Goal: Information Seeking & Learning: Learn about a topic

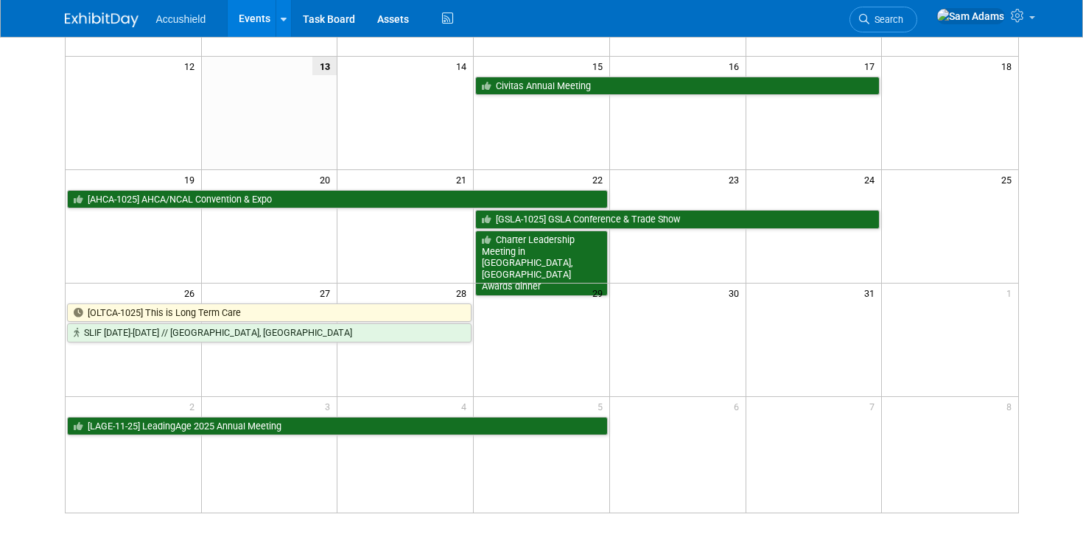
scroll to position [353, 0]
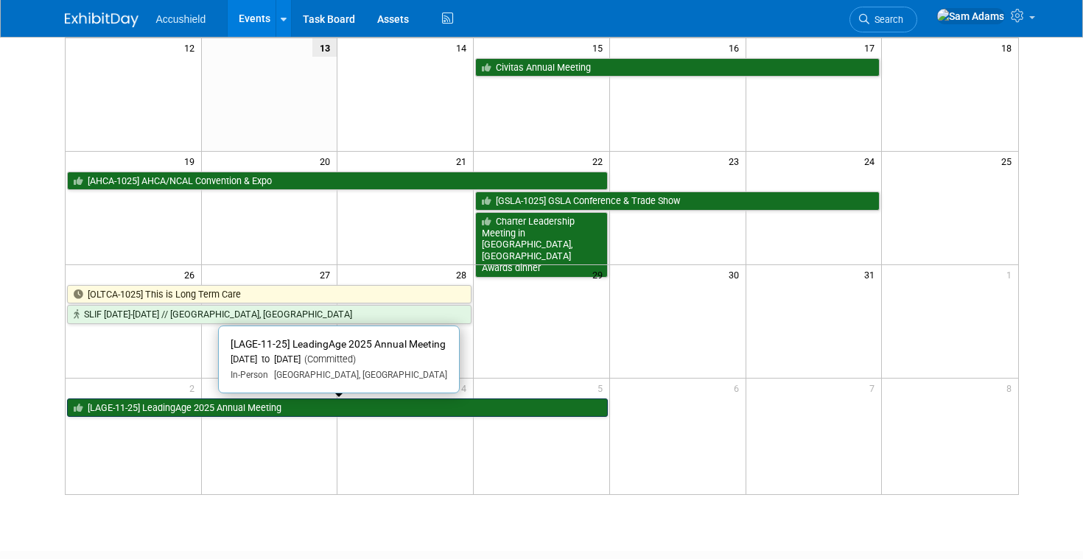
click at [170, 409] on link "[LAGE-11-25] LeadingAge 2025 Annual Meeting" at bounding box center [337, 408] width 541 height 19
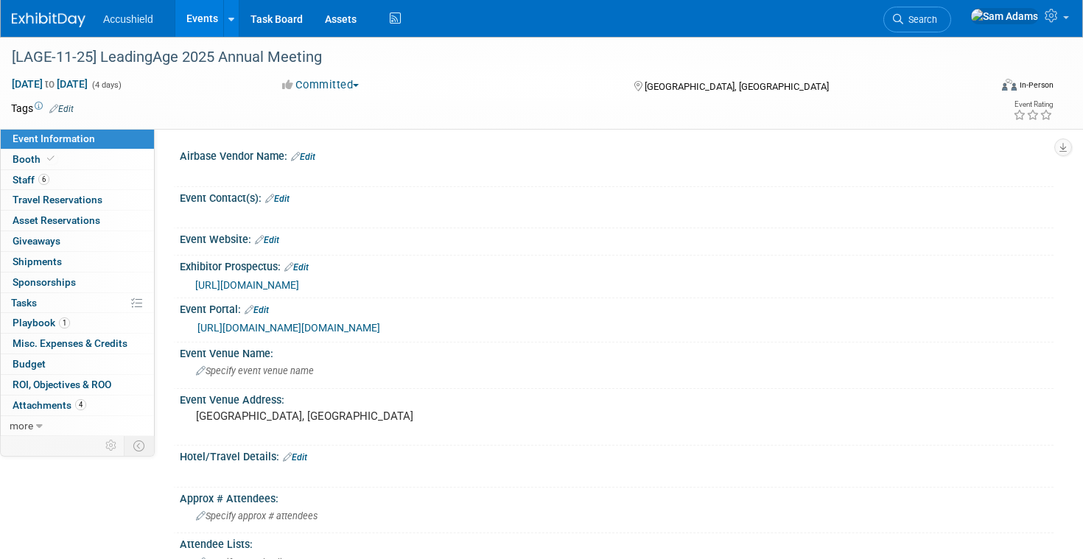
scroll to position [59, 0]
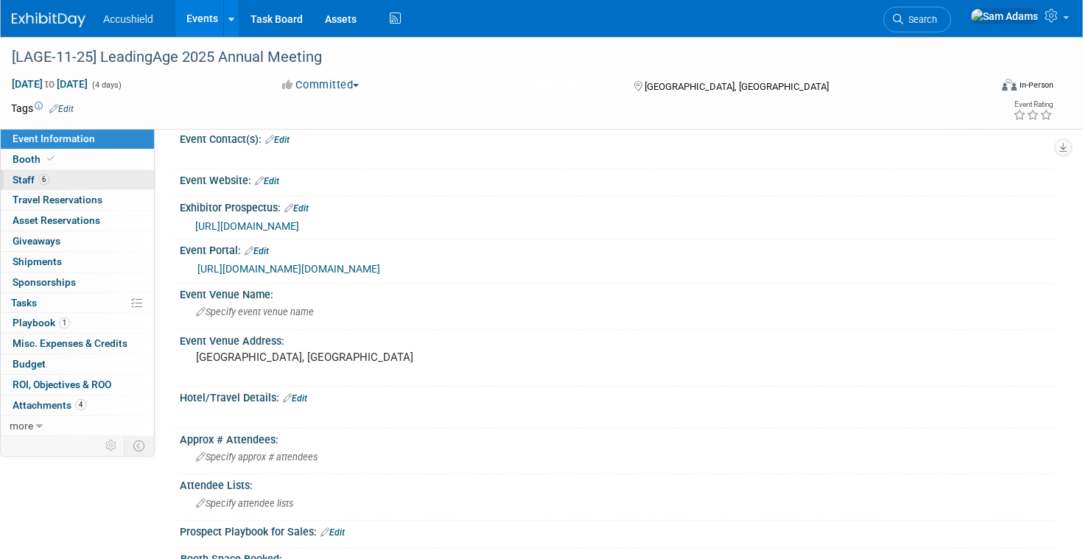
click at [97, 175] on link "6 Staff 6" at bounding box center [77, 180] width 153 height 20
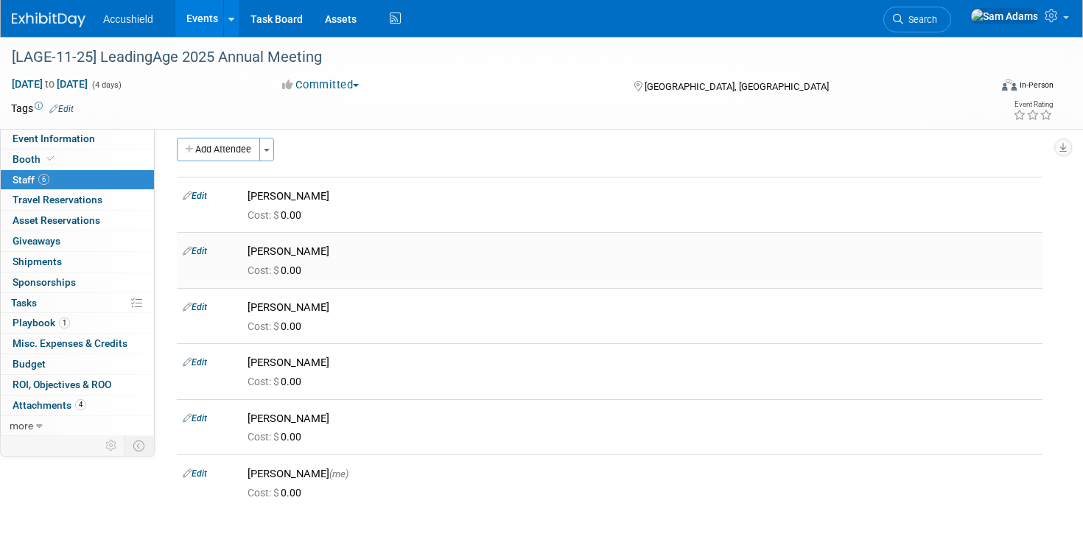
scroll to position [0, 0]
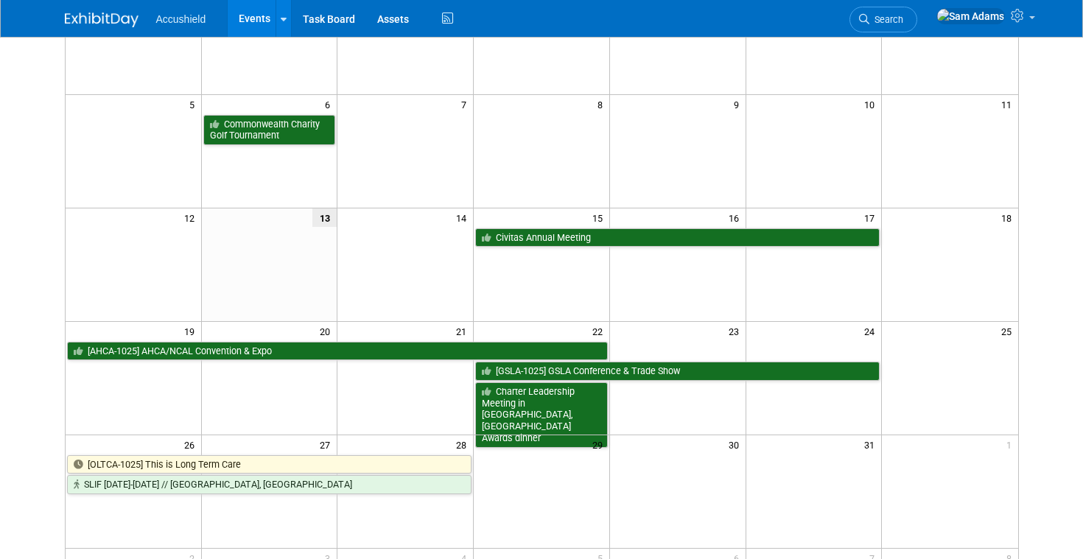
scroll to position [245, 0]
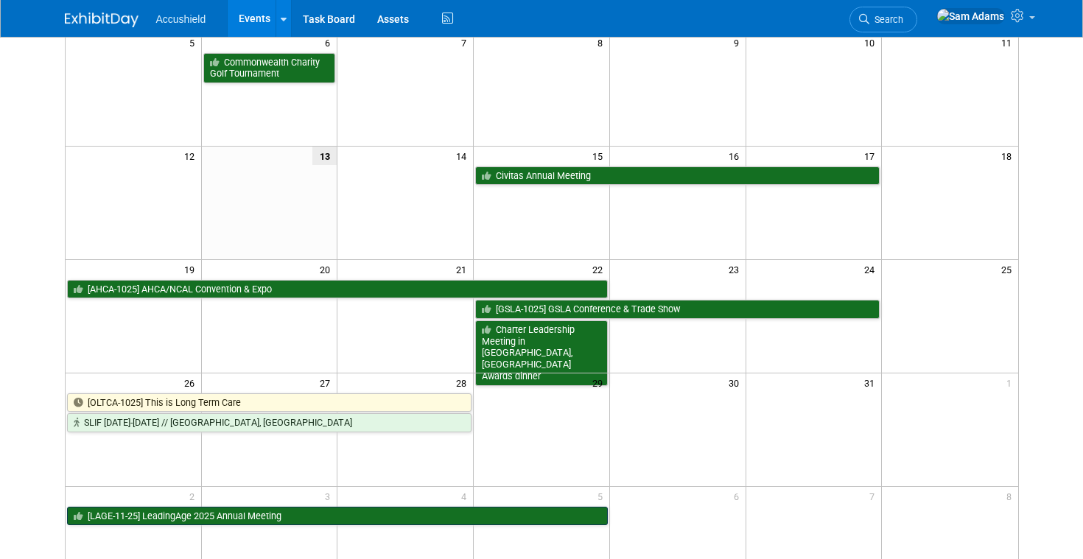
click at [343, 508] on link "[LAGE-11-25] LeadingAge 2025 Annual Meeting" at bounding box center [337, 516] width 541 height 19
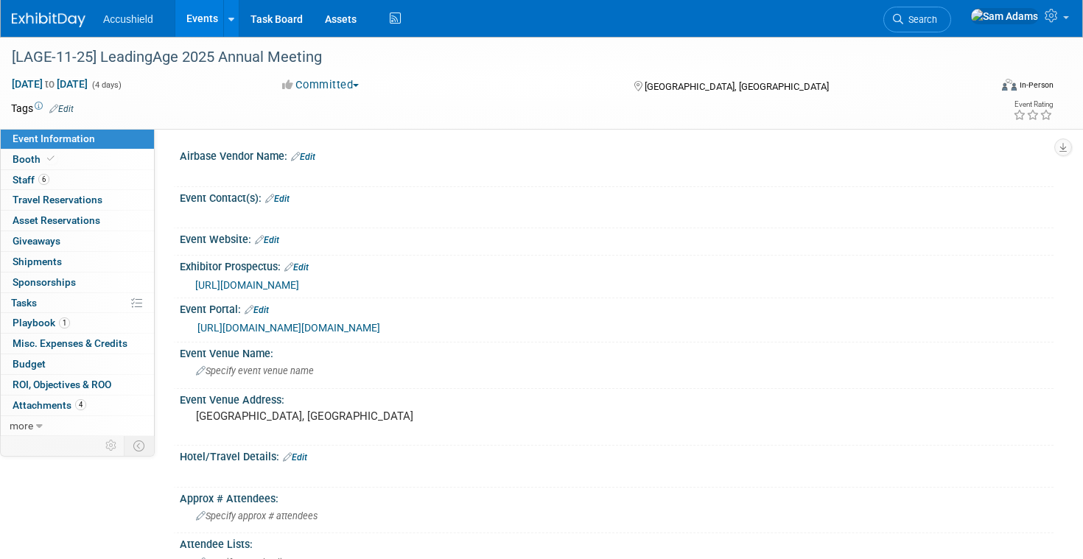
click at [266, 288] on span "[URL][DOMAIN_NAME]" at bounding box center [247, 285] width 104 height 12
click at [297, 334] on link "[URL][DOMAIN_NAME][DOMAIN_NAME]" at bounding box center [289, 328] width 183 height 12
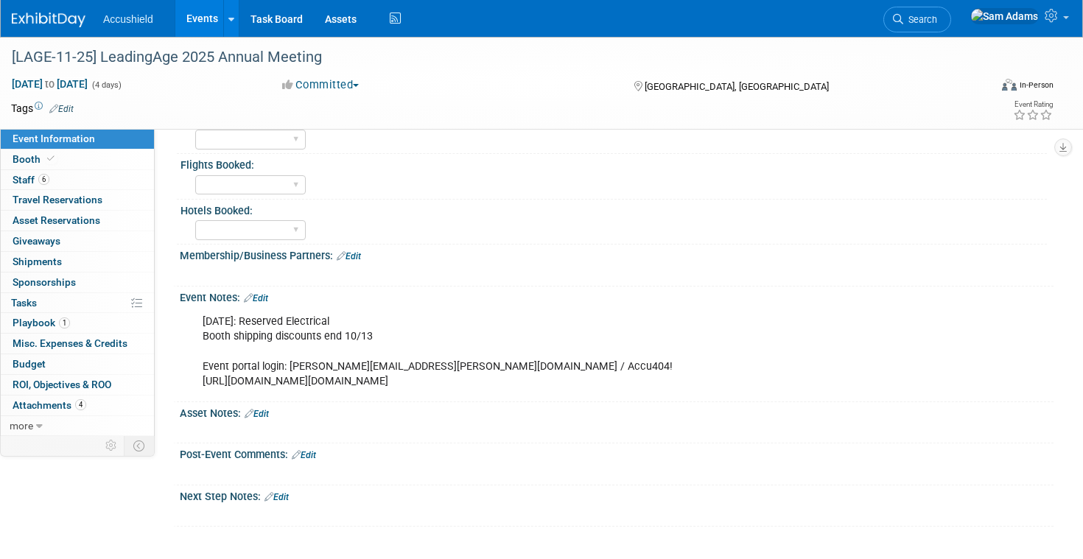
scroll to position [651, 0]
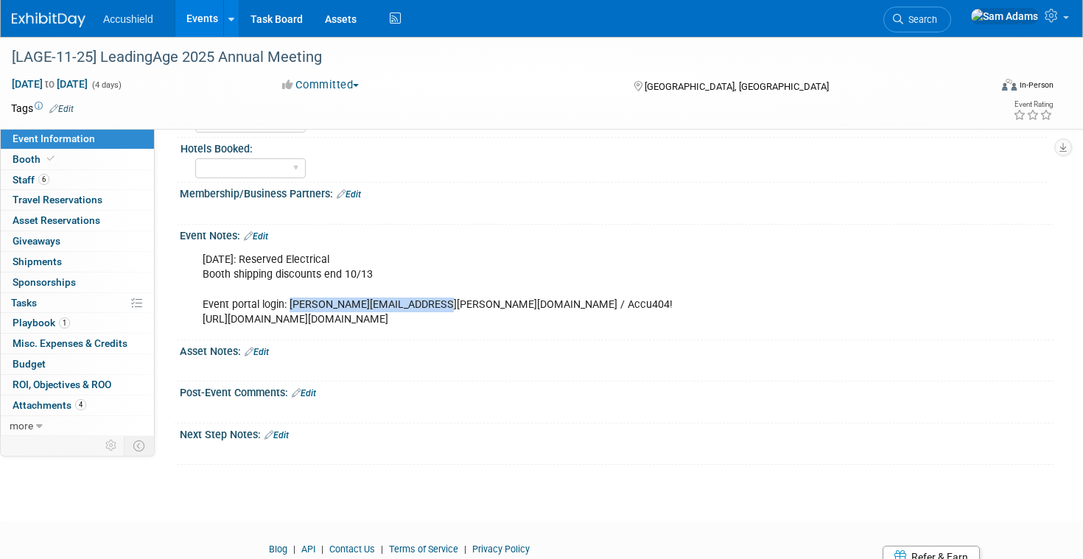
drag, startPoint x: 424, startPoint y: 318, endPoint x: 289, endPoint y: 313, distance: 134.9
click at [289, 313] on div "[DATE]: Reserved Electrical Booth shipping discounts end 10/13 Event portal log…" at bounding box center [539, 289] width 694 height 88
copy div "[PERSON_NAME][EMAIL_ADDRESS][PERSON_NAME][DOMAIN_NAME]"
click at [469, 317] on div "[DATE]: Reserved Electrical Booth shipping discounts end 10/13 Event portal log…" at bounding box center [539, 289] width 694 height 88
drag, startPoint x: 484, startPoint y: 319, endPoint x: 438, endPoint y: 319, distance: 46.4
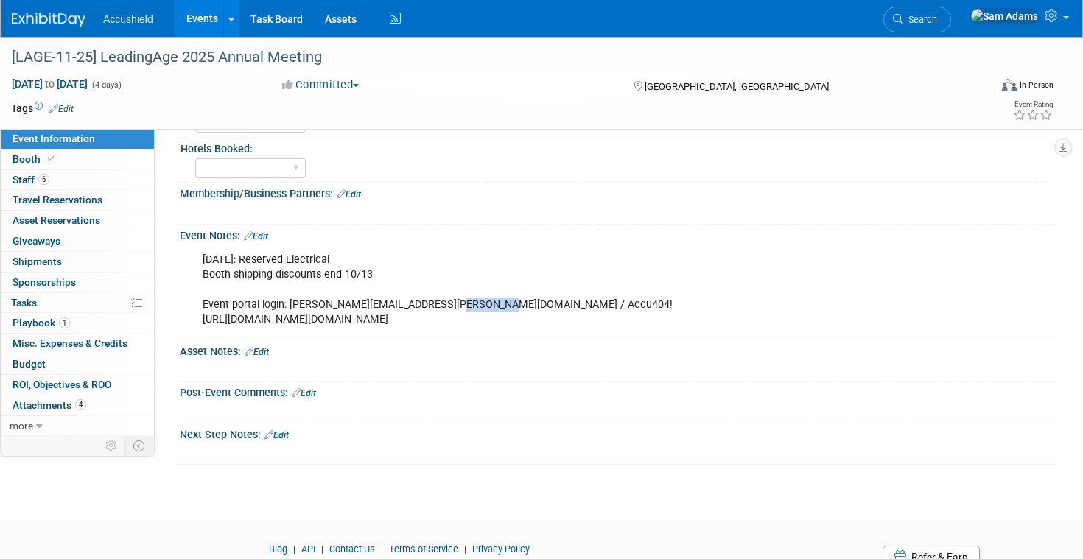
click at [437, 319] on div "[DATE]: Reserved Electrical Booth shipping discounts end 10/13 Event portal log…" at bounding box center [539, 289] width 694 height 88
copy div "Accu404!"
click at [46, 327] on span "Playbook 1" at bounding box center [41, 323] width 57 height 12
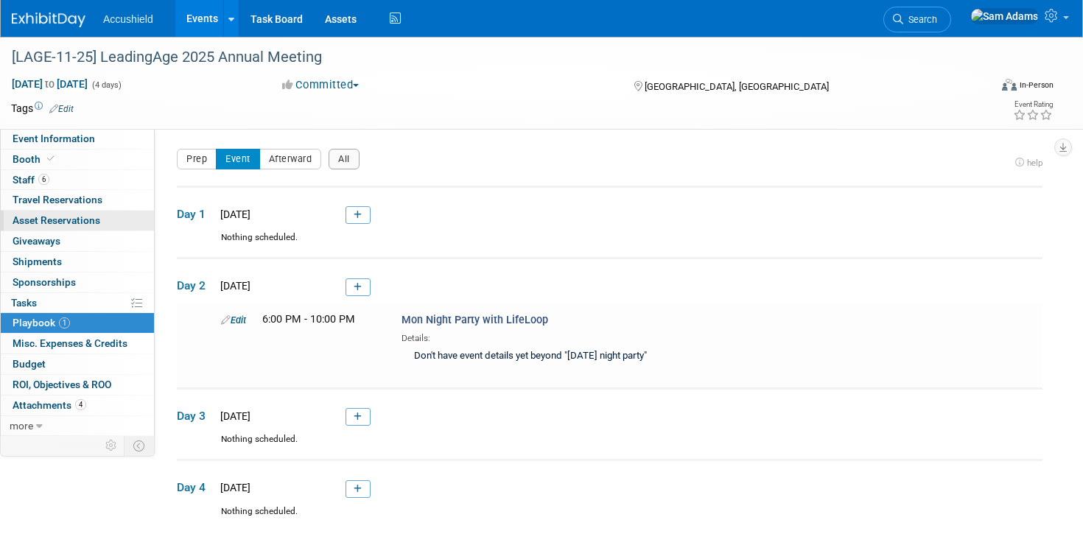
click at [86, 219] on span "Asset Reservations 0" at bounding box center [57, 220] width 88 height 12
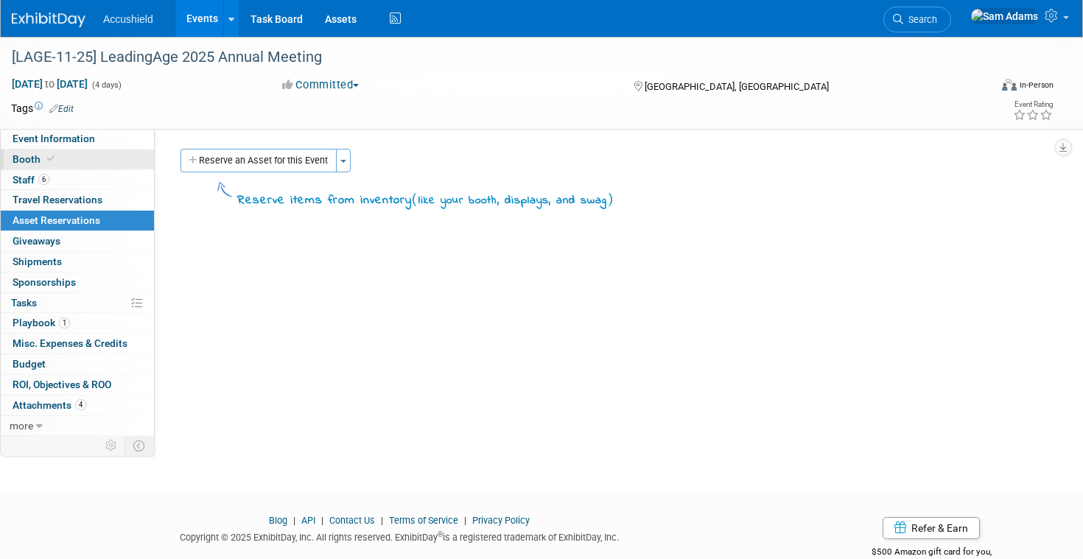
click at [105, 151] on link "Booth" at bounding box center [77, 160] width 153 height 20
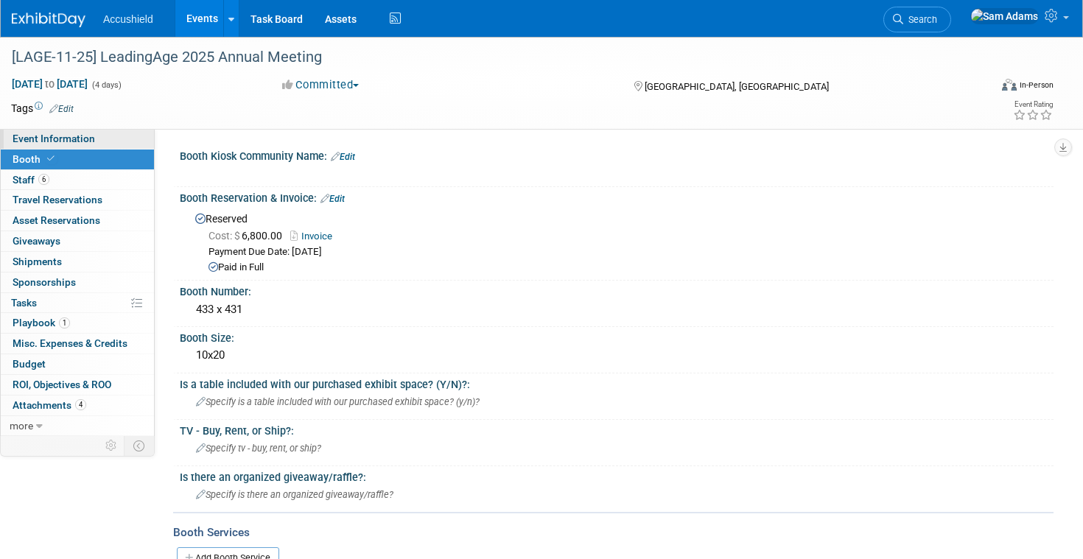
click at [111, 139] on link "Event Information" at bounding box center [77, 139] width 153 height 20
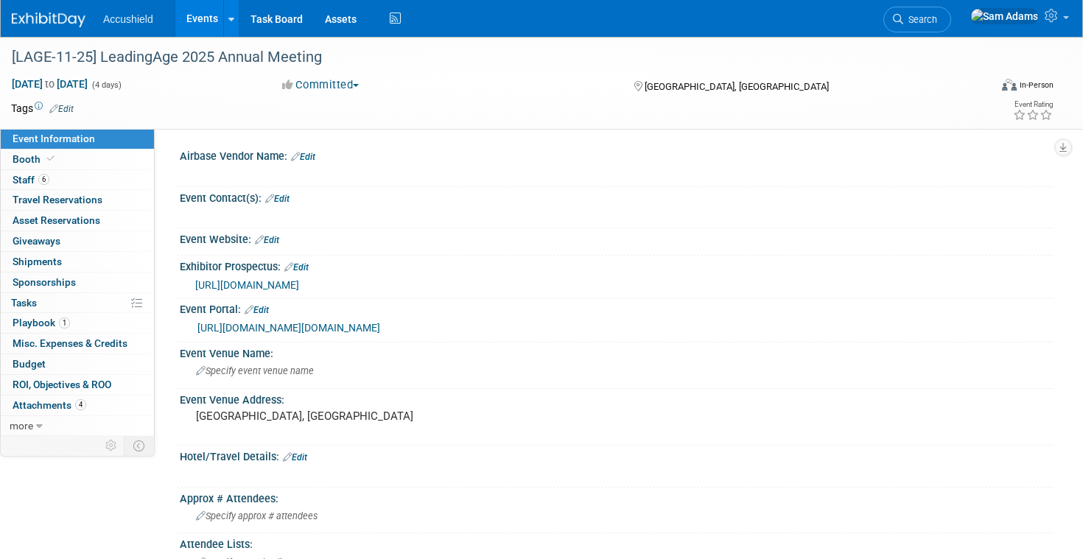
click at [299, 283] on span "[URL][DOMAIN_NAME]" at bounding box center [247, 285] width 104 height 12
click at [299, 286] on span "[URL][DOMAIN_NAME]" at bounding box center [247, 285] width 104 height 12
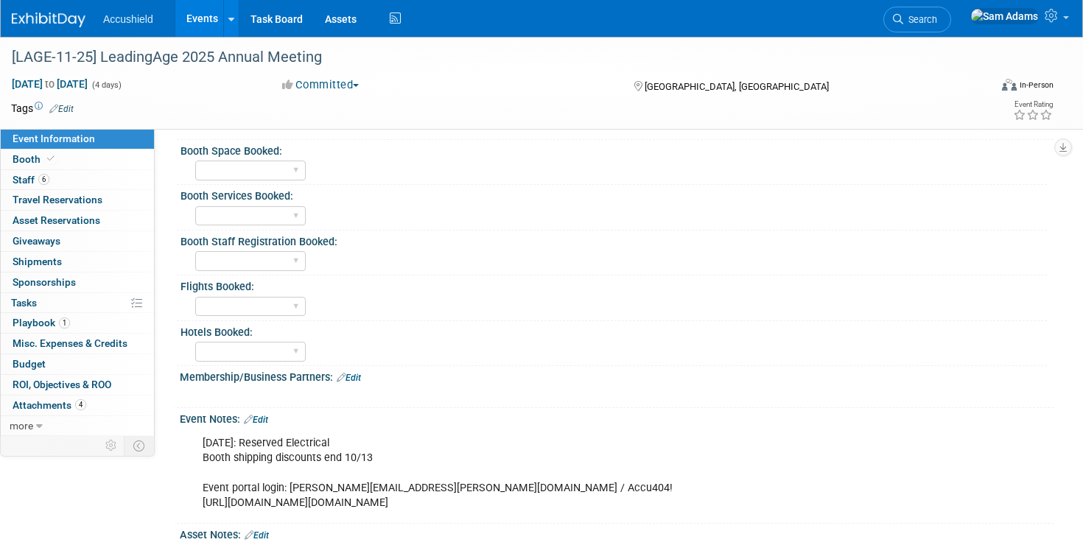
scroll to position [666, 0]
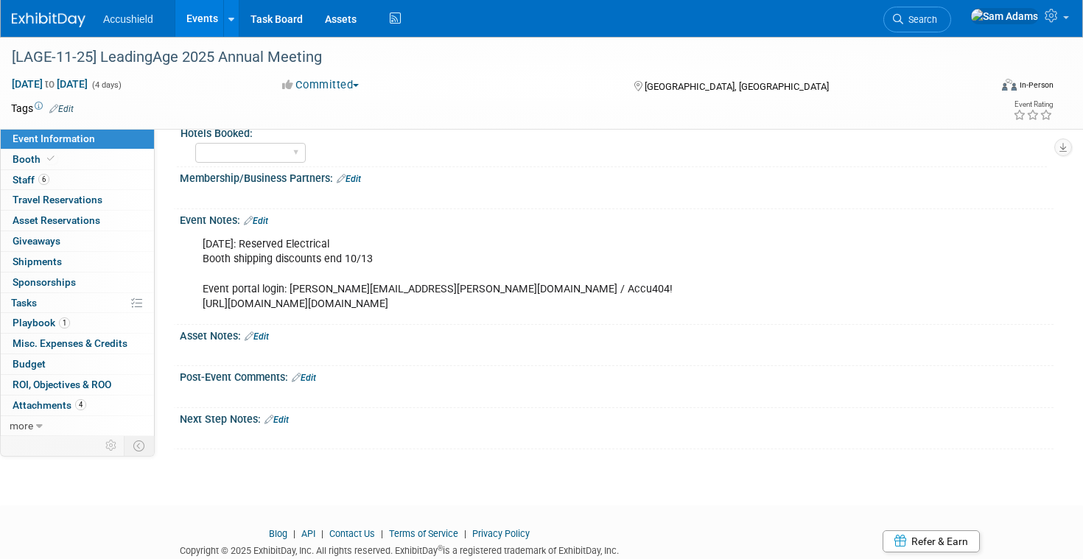
drag, startPoint x: 385, startPoint y: 346, endPoint x: 203, endPoint y: 317, distance: 184.3
click at [203, 317] on div "[DATE]: Reserved Electrical Booth shipping discounts end 10/13 Event portal log…" at bounding box center [539, 274] width 694 height 88
copy div "[URL][DOMAIN_NAME][DOMAIN_NAME]"
